Goal: Information Seeking & Learning: Learn about a topic

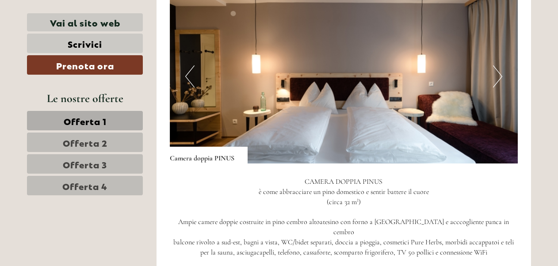
scroll to position [575, 0]
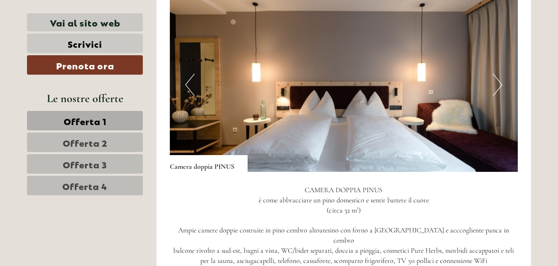
click at [496, 87] on button "Next" at bounding box center [497, 85] width 9 height 22
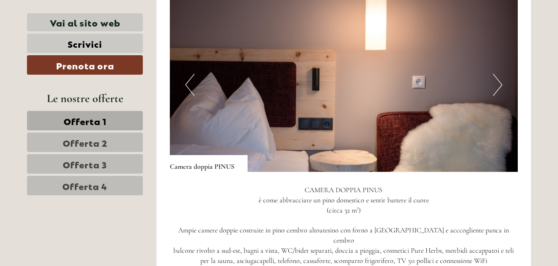
click at [496, 87] on button "Next" at bounding box center [497, 85] width 9 height 22
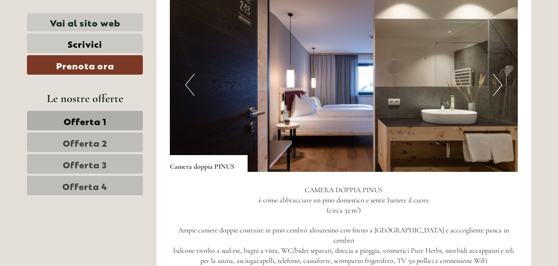
click at [496, 87] on button "Next" at bounding box center [497, 85] width 9 height 22
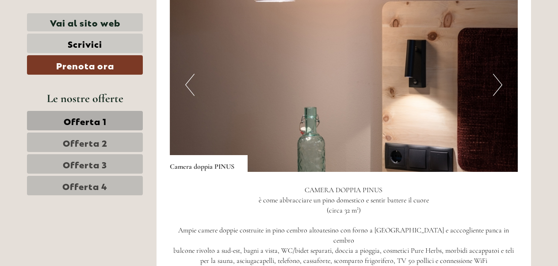
click at [496, 87] on button "Next" at bounding box center [497, 85] width 9 height 22
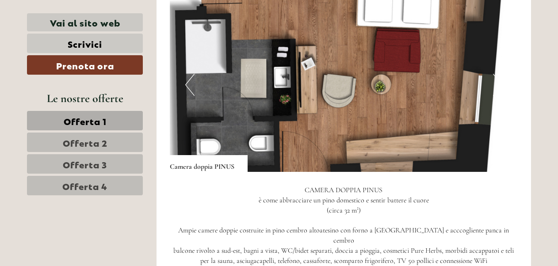
click at [497, 77] on button "Next" at bounding box center [497, 85] width 9 height 22
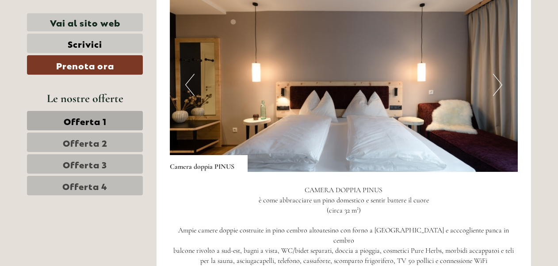
click at [497, 77] on button "Next" at bounding box center [497, 85] width 9 height 22
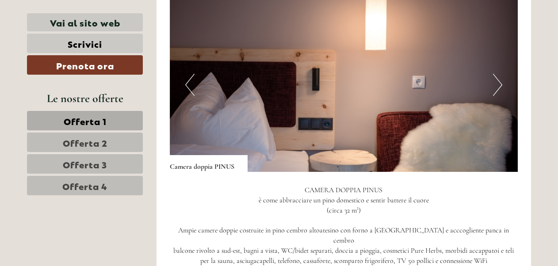
click at [497, 77] on button "Next" at bounding box center [497, 85] width 9 height 22
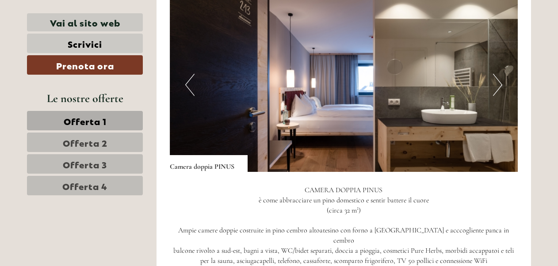
click at [100, 142] on span "Offerta 2" at bounding box center [85, 142] width 45 height 12
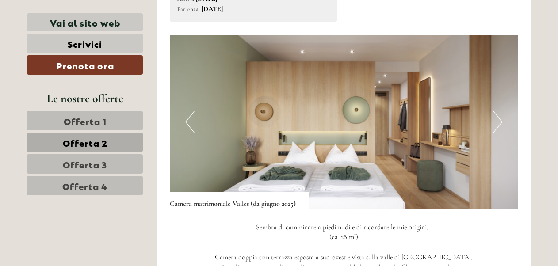
scroll to position [567, 0]
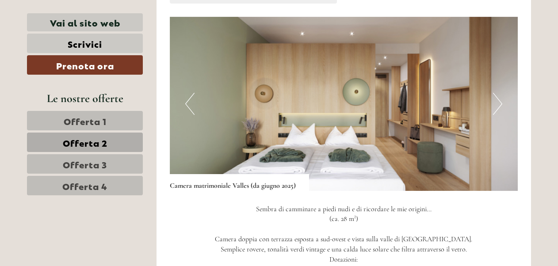
click at [498, 104] on button "Next" at bounding box center [497, 104] width 9 height 22
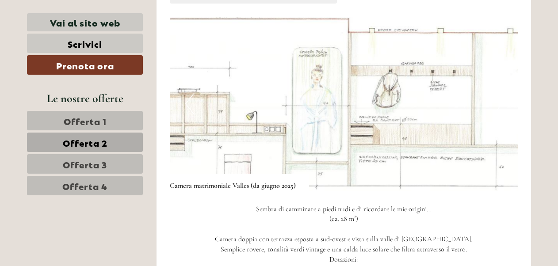
click at [504, 112] on img at bounding box center [344, 104] width 348 height 174
click at [185, 102] on button "Previous" at bounding box center [189, 104] width 9 height 22
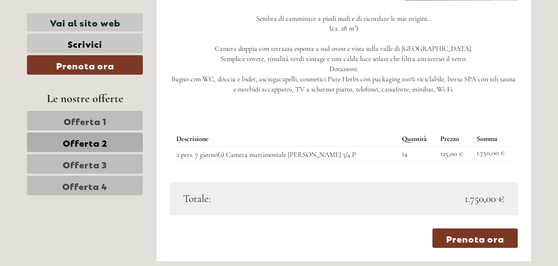
scroll to position [744, 0]
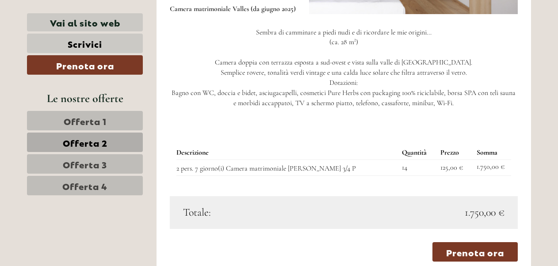
click at [91, 161] on span "Offerta 3" at bounding box center [85, 164] width 44 height 12
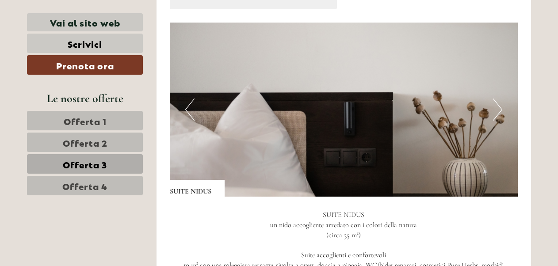
scroll to position [567, 0]
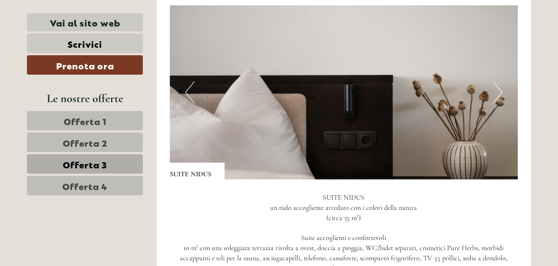
click at [500, 91] on button "Next" at bounding box center [497, 92] width 9 height 22
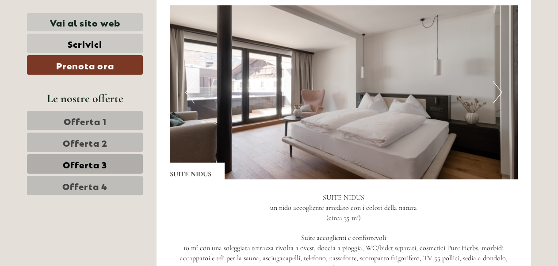
click at [499, 92] on button "Next" at bounding box center [497, 92] width 9 height 22
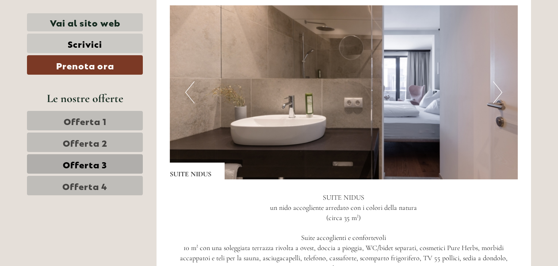
click at [499, 94] on button "Next" at bounding box center [497, 92] width 9 height 22
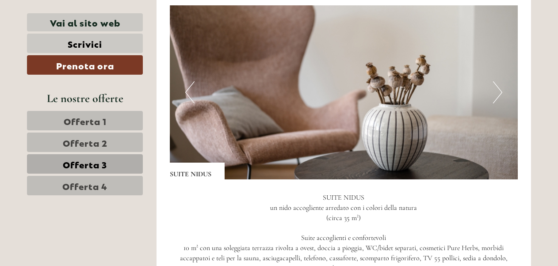
click at [499, 94] on button "Next" at bounding box center [497, 92] width 9 height 22
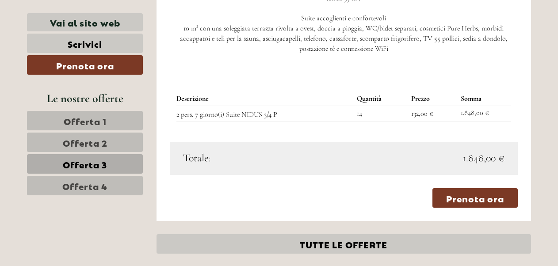
scroll to position [788, 0]
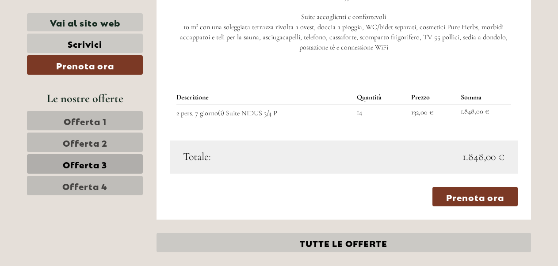
click at [98, 183] on span "Offerta 4" at bounding box center [84, 185] width 45 height 12
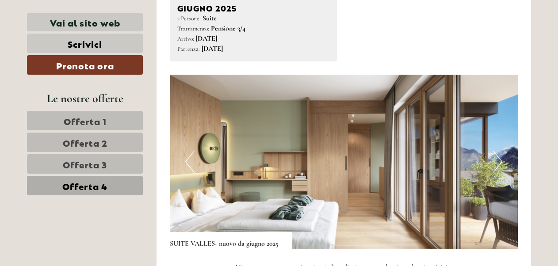
scroll to position [523, 0]
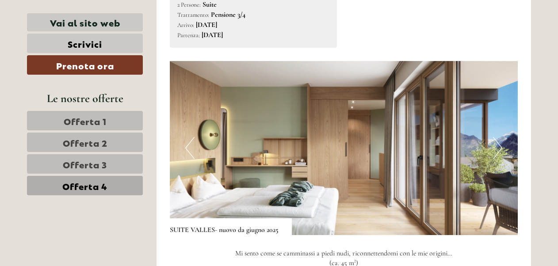
click at [499, 145] on button "Next" at bounding box center [497, 148] width 9 height 22
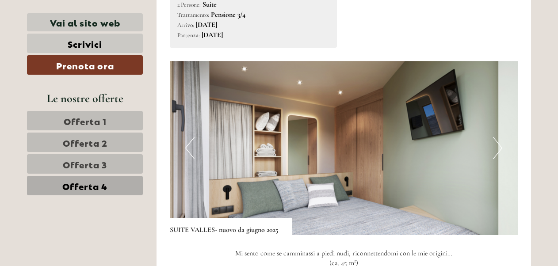
click at [501, 146] on button "Next" at bounding box center [497, 148] width 9 height 22
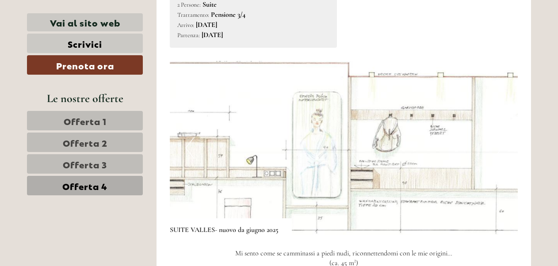
click at [501, 146] on button "Next" at bounding box center [497, 148] width 9 height 22
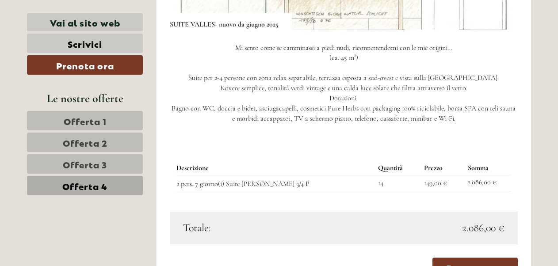
scroll to position [655, 0]
